Goal: Navigation & Orientation: Find specific page/section

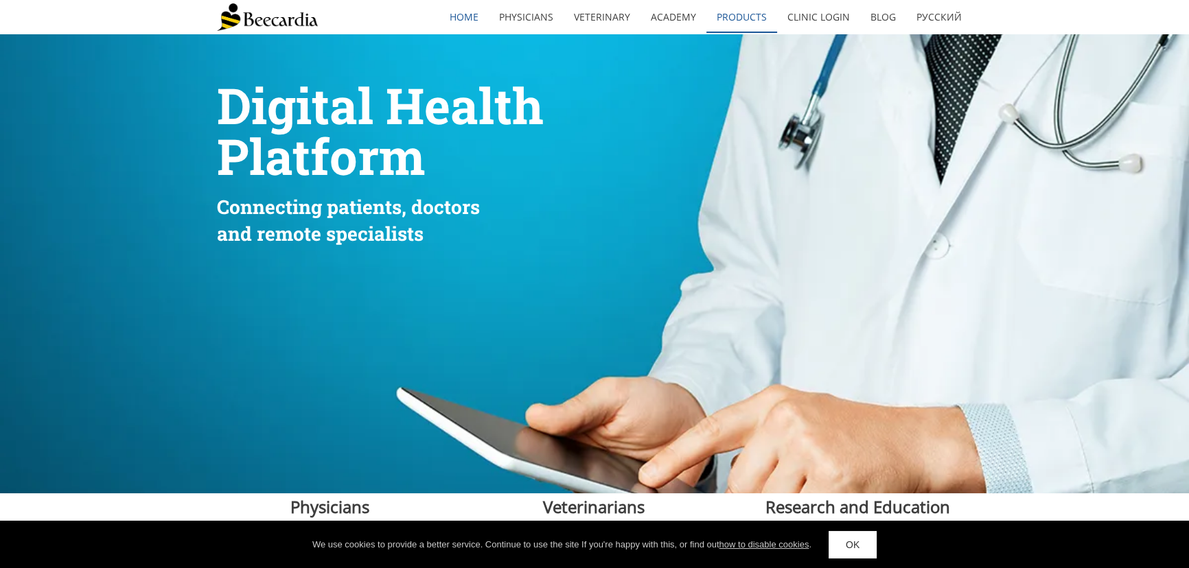
click at [587, 11] on link "Products" at bounding box center [741, 17] width 71 height 32
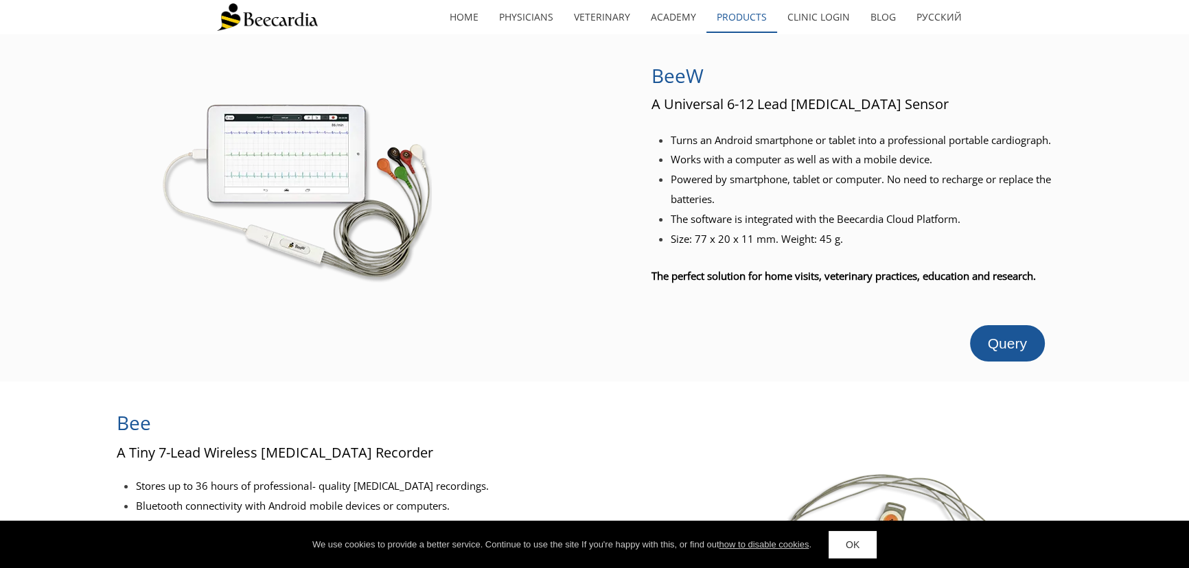
click at [758, 12] on link "Products" at bounding box center [741, 17] width 71 height 32
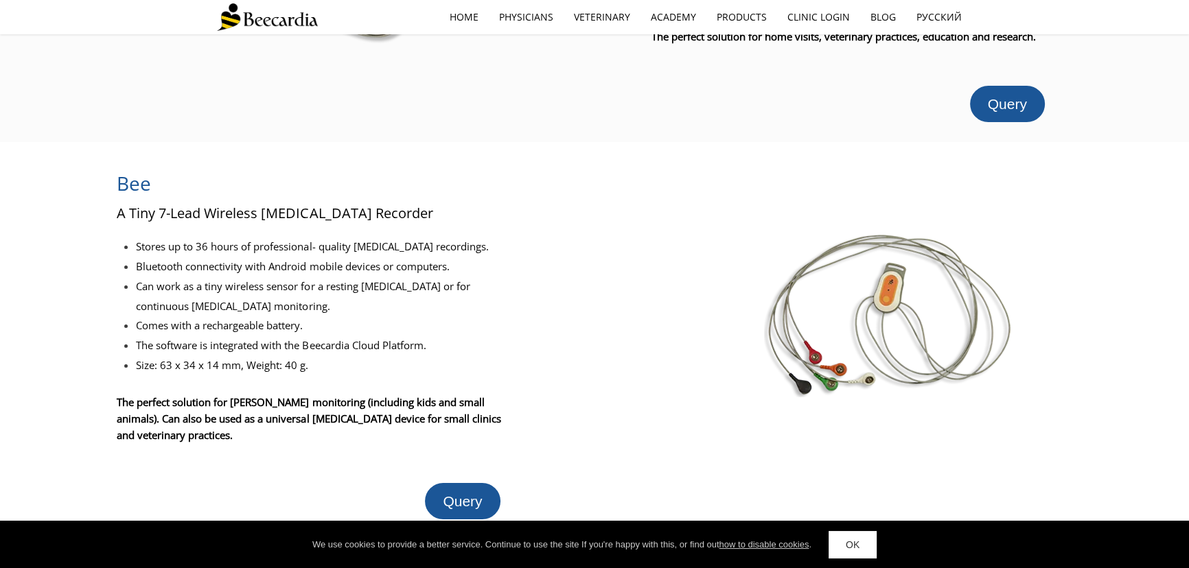
scroll to position [249, 0]
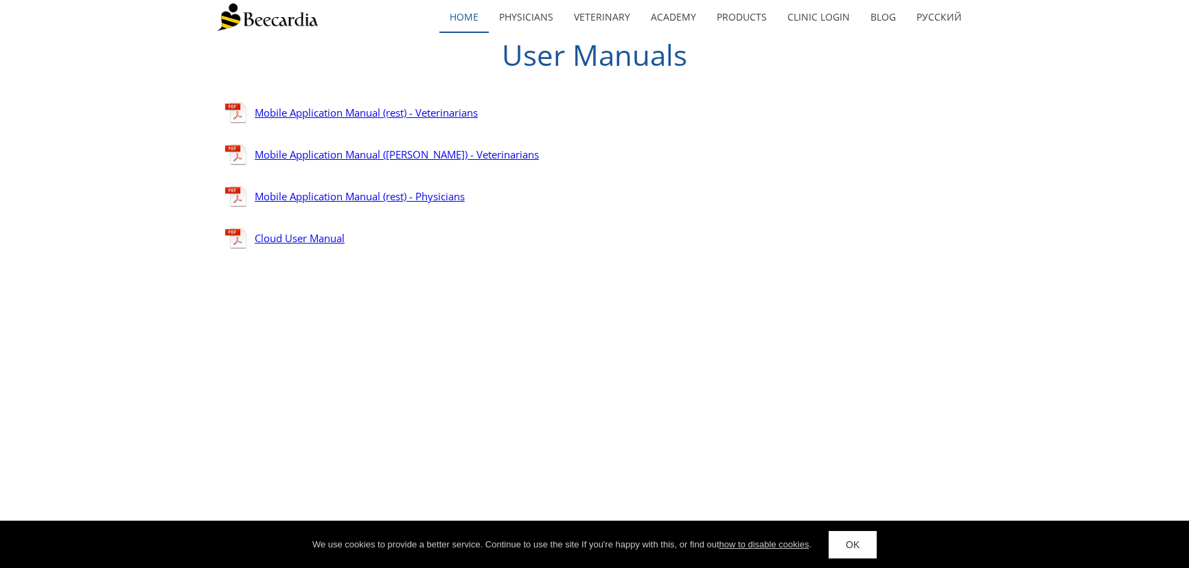
click at [476, 21] on link "home" at bounding box center [463, 17] width 49 height 32
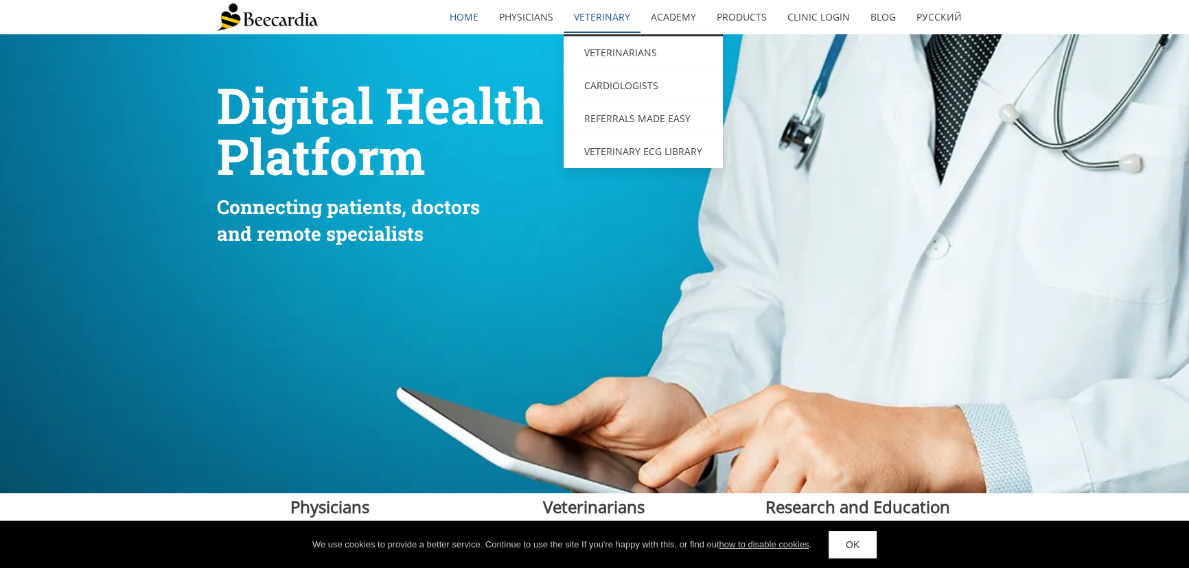
click at [618, 14] on link "Veterinary" at bounding box center [601, 17] width 77 height 32
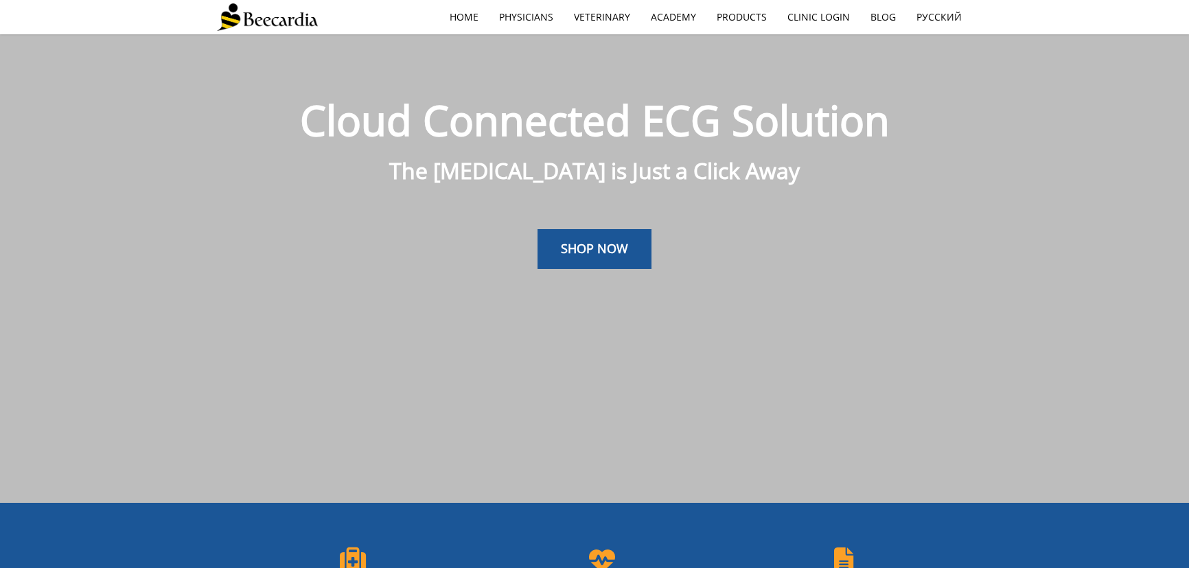
scroll to position [34, 0]
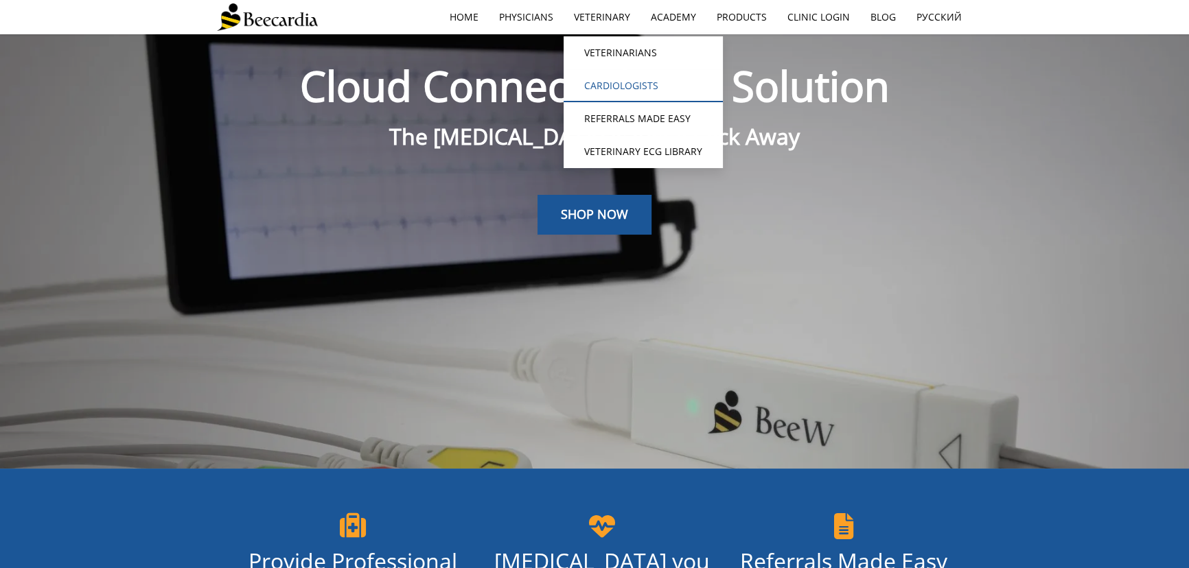
click at [628, 73] on link "Cardiologists" at bounding box center [642, 85] width 159 height 33
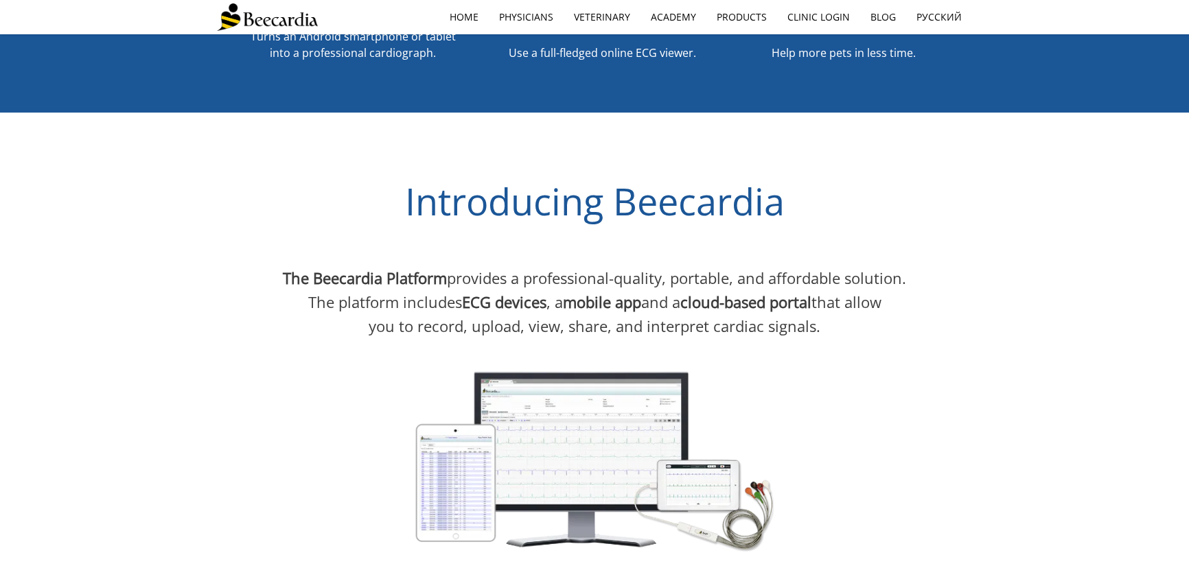
scroll to position [845, 0]
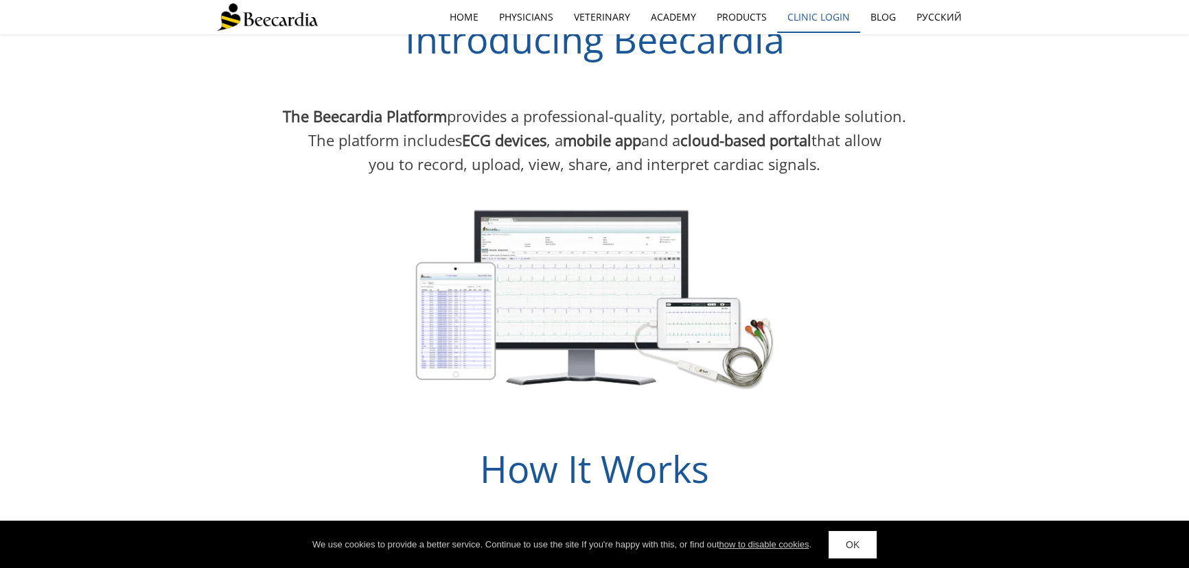
click at [846, 3] on link "Clinic Login" at bounding box center [818, 17] width 83 height 32
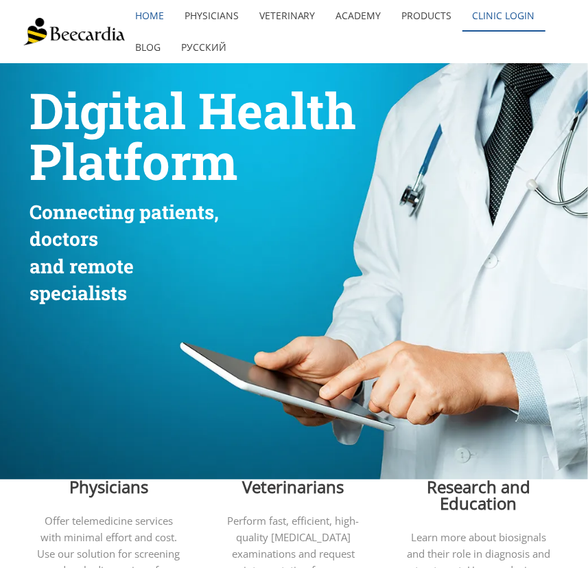
click at [525, 18] on link "Clinic Login" at bounding box center [504, 16] width 83 height 32
